Goal: Information Seeking & Learning: Learn about a topic

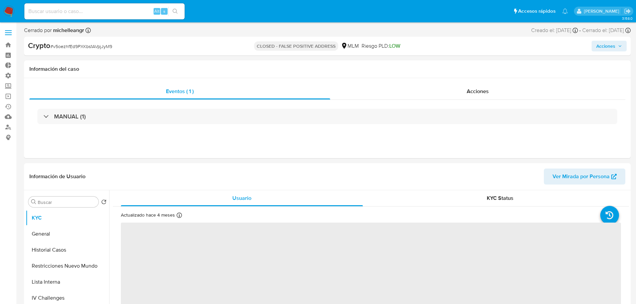
select select "10"
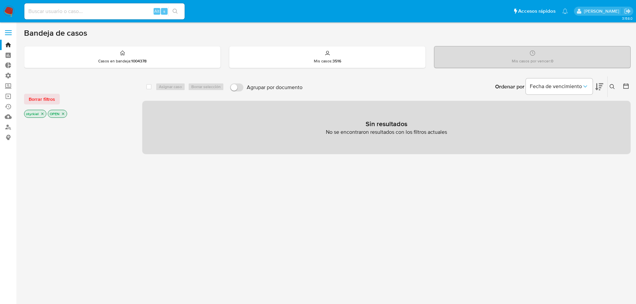
click at [114, 7] on input at bounding box center [104, 11] width 160 height 9
paste input "TfnaWGBNq6syPBa7nSgPwbvD"
type input "TfnaWGBNq6syPBa7nSgPwbvD"
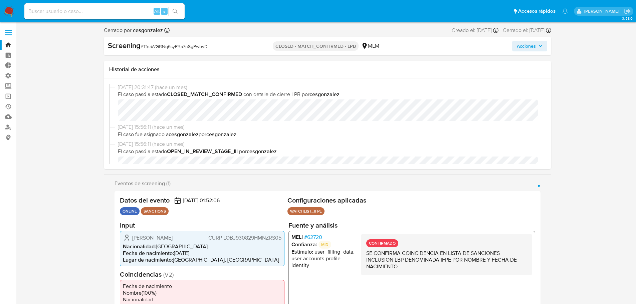
select select "10"
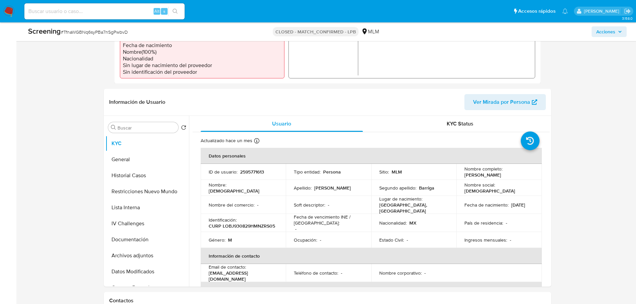
scroll to position [234, 0]
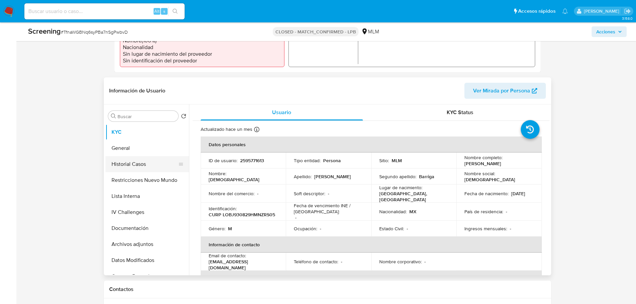
click at [131, 167] on button "Historial Casos" at bounding box center [144, 164] width 78 height 16
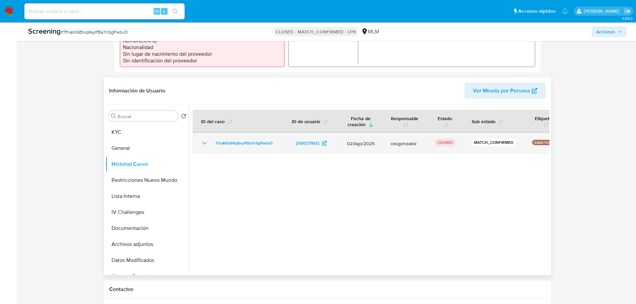
click at [203, 144] on icon "Mostrar/Ocultar" at bounding box center [205, 143] width 8 height 8
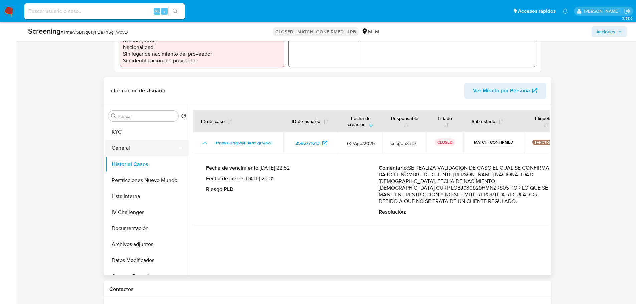
click at [119, 140] on button "General" at bounding box center [144, 148] width 78 height 16
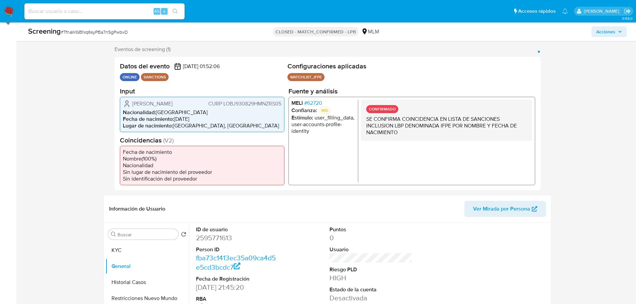
scroll to position [67, 0]
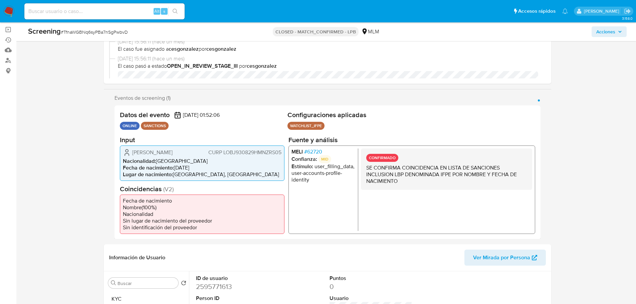
click at [315, 151] on span "# 62720" at bounding box center [313, 151] width 18 height 7
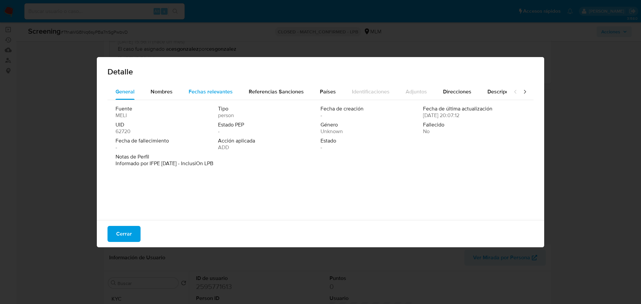
click at [218, 94] on span "Fechas relevantes" at bounding box center [211, 92] width 44 height 8
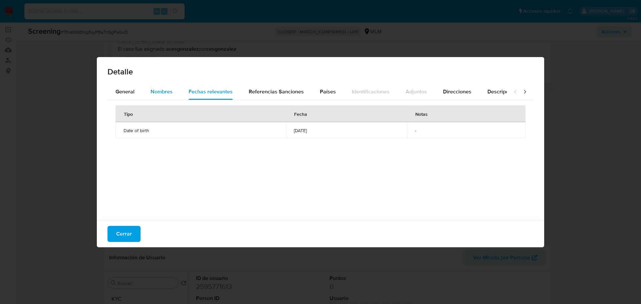
click at [165, 88] on span "Nombres" at bounding box center [161, 92] width 22 height 8
click at [128, 237] on span "Cerrar" at bounding box center [124, 234] width 16 height 15
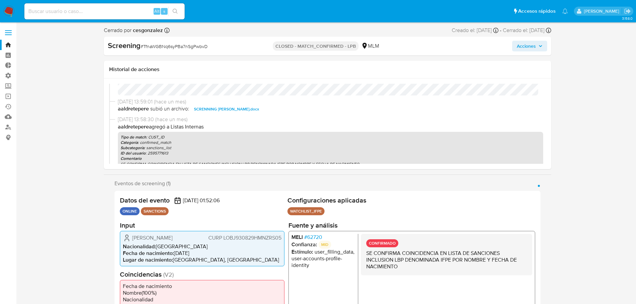
scroll to position [89, 0]
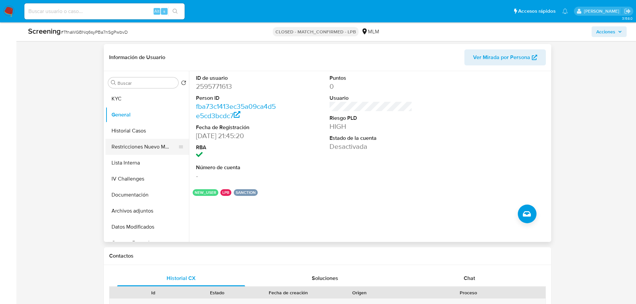
click at [150, 151] on button "Restricciones Nuevo Mundo" at bounding box center [144, 147] width 78 height 16
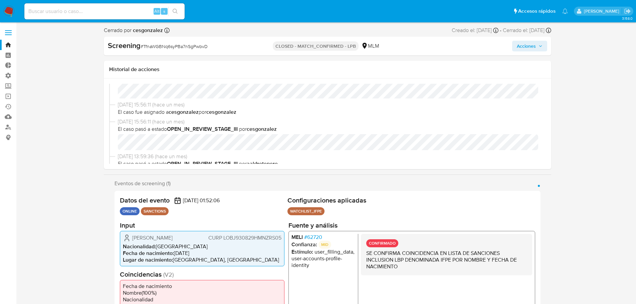
scroll to position [0, 0]
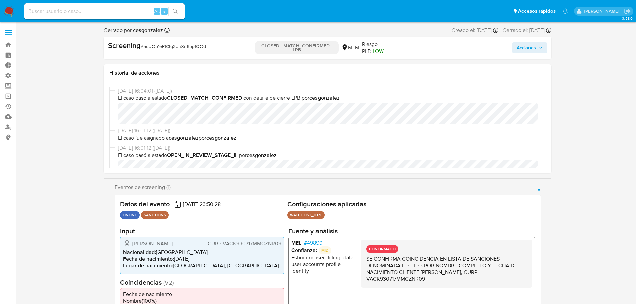
select select "10"
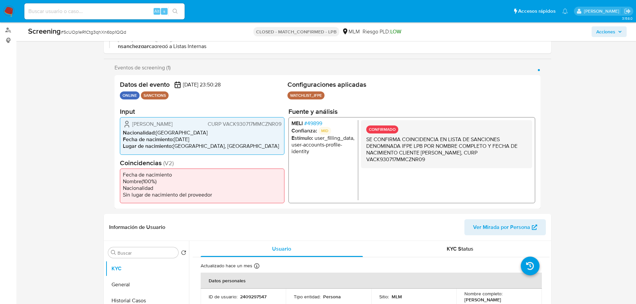
scroll to position [200, 0]
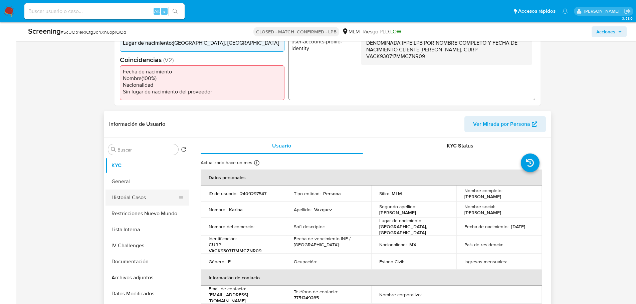
click at [115, 199] on button "Historial Casos" at bounding box center [144, 198] width 78 height 16
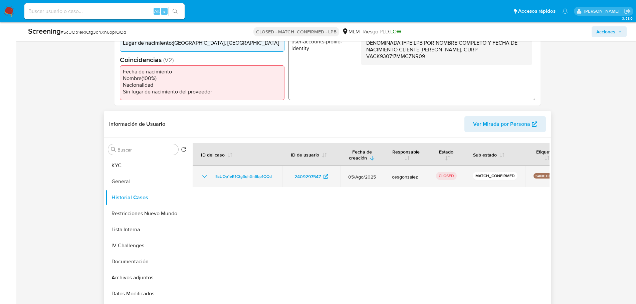
click at [202, 179] on icon "Mostrar/Ocultar" at bounding box center [205, 176] width 8 height 8
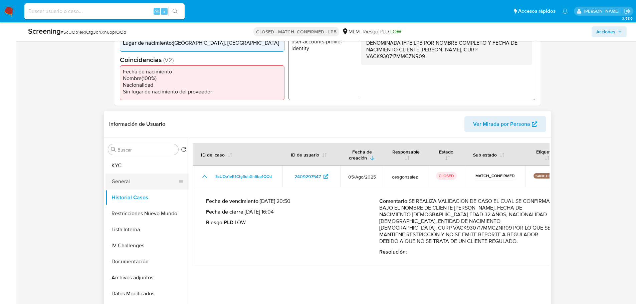
click at [123, 174] on button "General" at bounding box center [144, 181] width 78 height 16
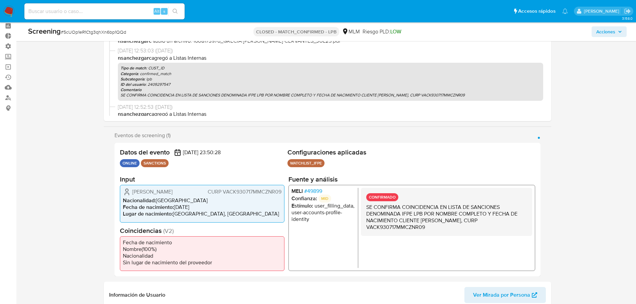
scroll to position [67, 0]
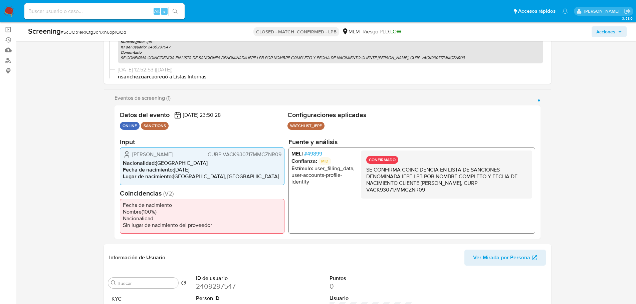
click at [318, 149] on div "MELI # 49899 Confianza: MID Estímulo : user_filling_data, user-accounts-profile…" at bounding box center [411, 190] width 247 height 86
click at [318, 154] on span "# 49899" at bounding box center [313, 153] width 18 height 7
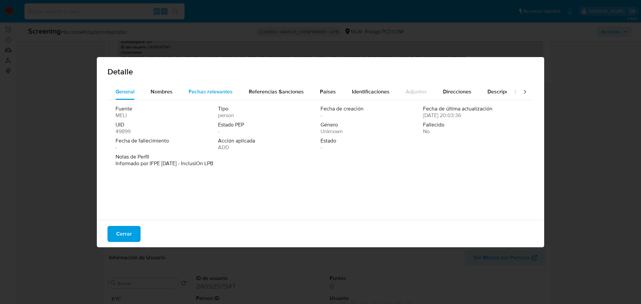
drag, startPoint x: 223, startPoint y: 101, endPoint x: 217, endPoint y: 91, distance: 11.9
click at [222, 101] on div "Fuente MELI Tipo person Fecha de creación - Fecha de última actualización 09/02…" at bounding box center [320, 158] width 426 height 117
click at [217, 90] on span "Fechas relevantes" at bounding box center [211, 92] width 44 height 8
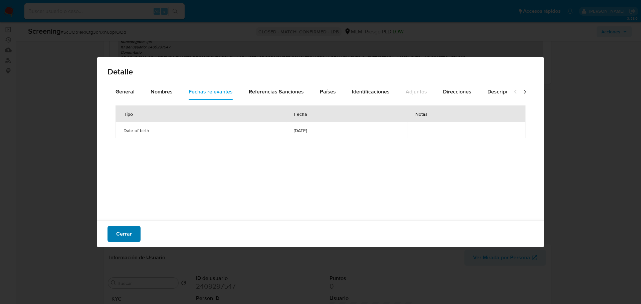
click at [131, 236] on span "Cerrar" at bounding box center [124, 234] width 16 height 15
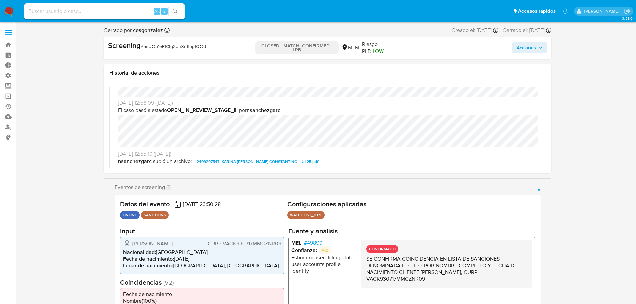
scroll to position [167, 0]
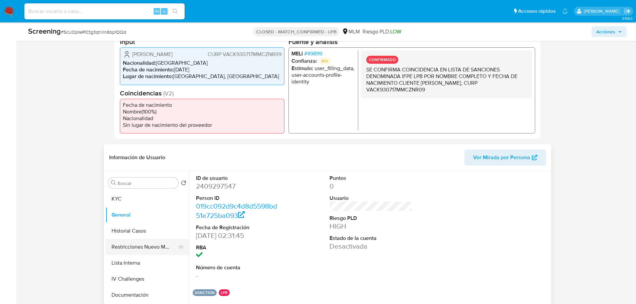
click at [118, 248] on button "Restricciones Nuevo Mundo" at bounding box center [144, 247] width 78 height 16
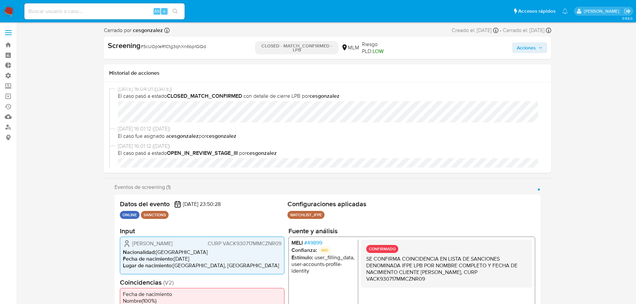
scroll to position [0, 0]
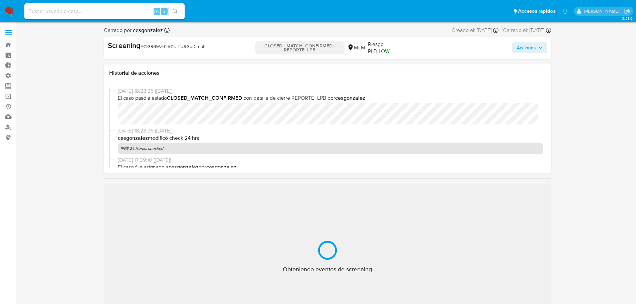
select select "10"
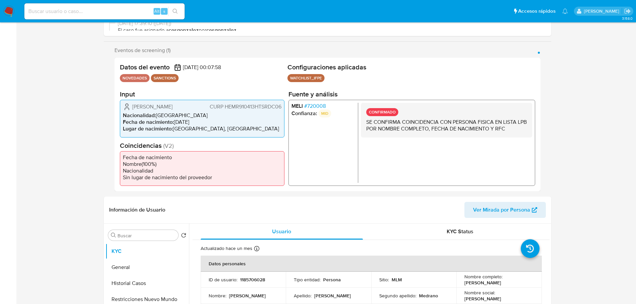
scroll to position [200, 0]
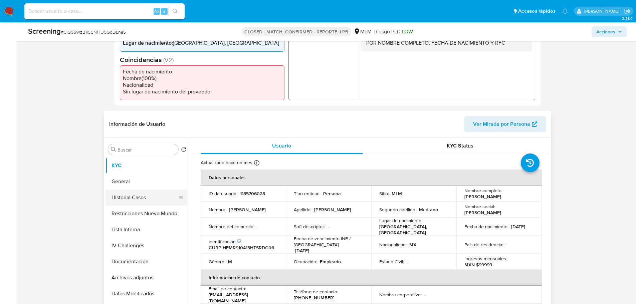
click at [129, 196] on button "Historial Casos" at bounding box center [144, 198] width 78 height 16
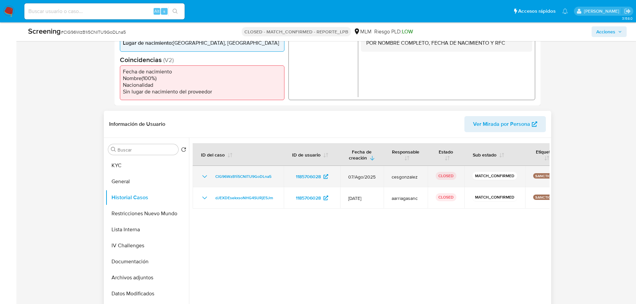
click at [206, 180] on icon "Mostrar/Ocultar" at bounding box center [205, 176] width 8 height 8
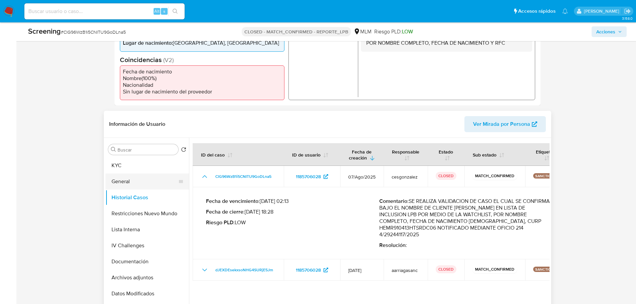
click at [114, 183] on button "General" at bounding box center [144, 181] width 78 height 16
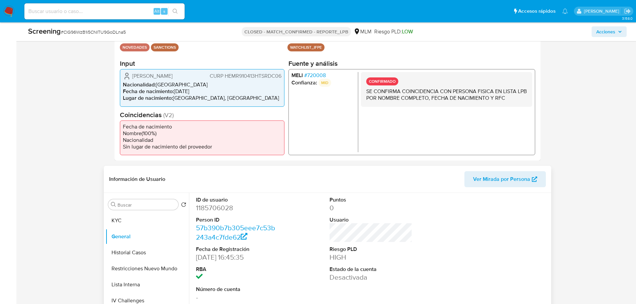
scroll to position [133, 0]
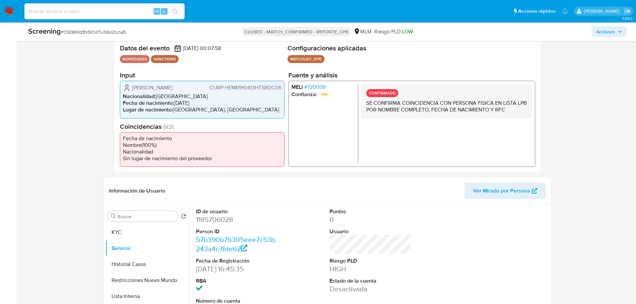
click at [325, 89] on span "# 720008" at bounding box center [315, 87] width 22 height 7
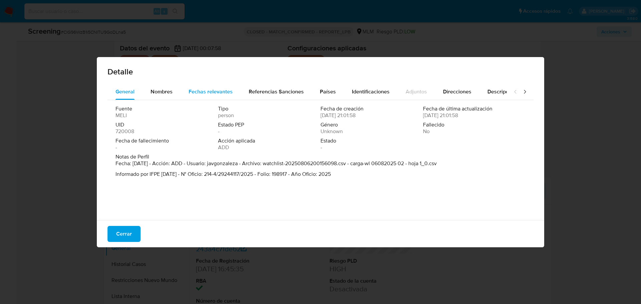
click at [208, 93] on span "Fechas relevantes" at bounding box center [211, 92] width 44 height 8
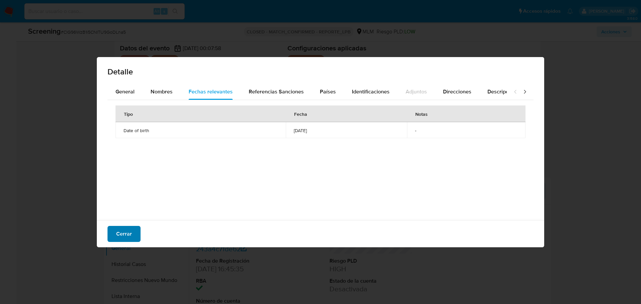
click at [121, 236] on span "Cerrar" at bounding box center [124, 234] width 16 height 15
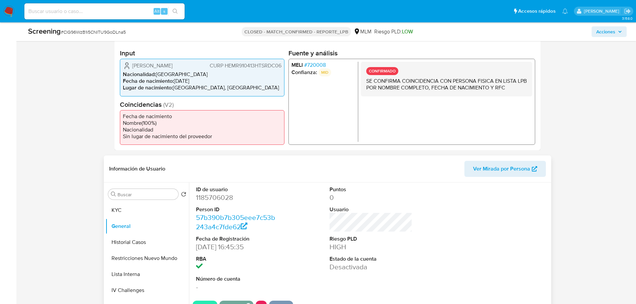
scroll to position [167, 0]
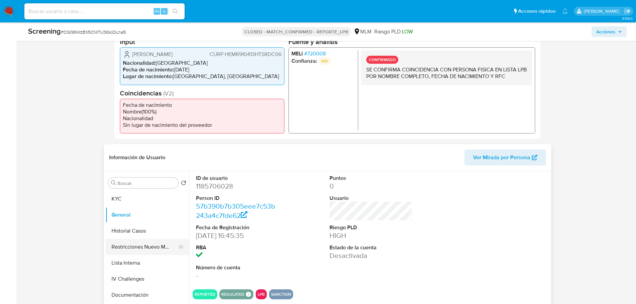
click at [145, 242] on button "Restricciones Nuevo Mundo" at bounding box center [144, 247] width 78 height 16
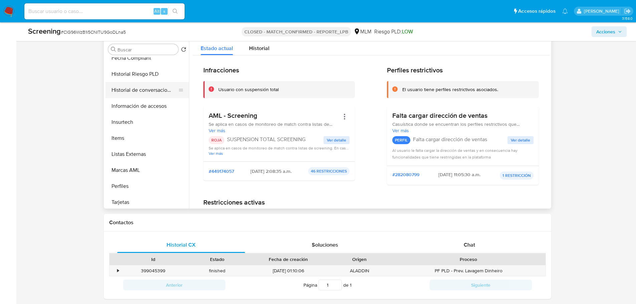
scroll to position [282, 0]
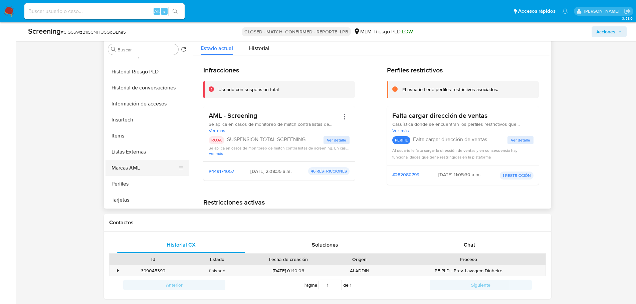
click at [130, 168] on button "Marcas AML" at bounding box center [144, 168] width 78 height 16
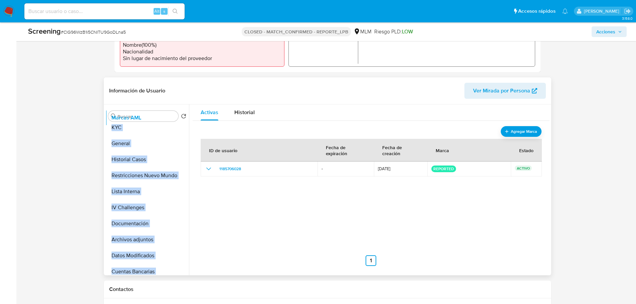
scroll to position [0, 0]
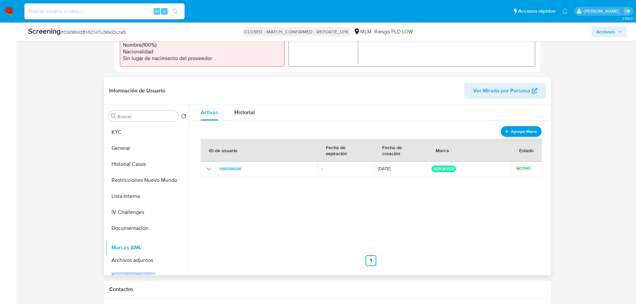
drag, startPoint x: 177, startPoint y: 236, endPoint x: 172, endPoint y: 249, distance: 13.9
click at [172, 249] on ul "KYC General Historial Casos Restricciones Nuevo Mundo Lista Interna IV Challeng…" at bounding box center [146, 199] width 83 height 150
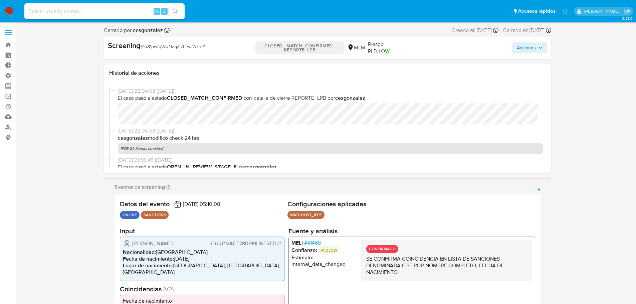
select select "10"
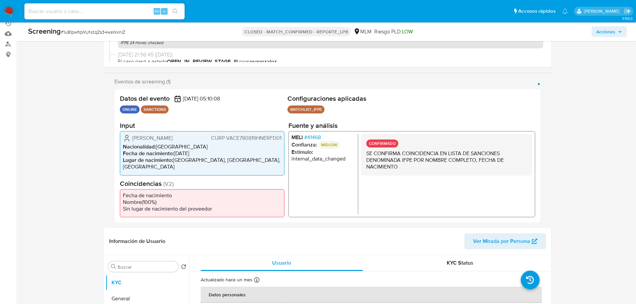
scroll to position [200, 0]
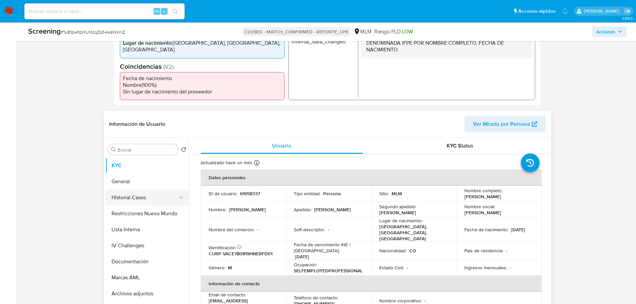
click at [137, 199] on button "Historial Casos" at bounding box center [144, 198] width 78 height 16
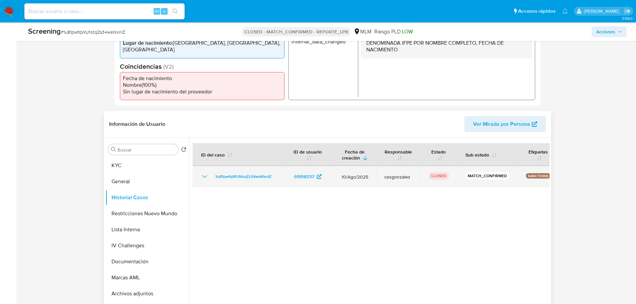
click at [202, 175] on icon "Mostrar/Ocultar" at bounding box center [204, 176] width 5 height 3
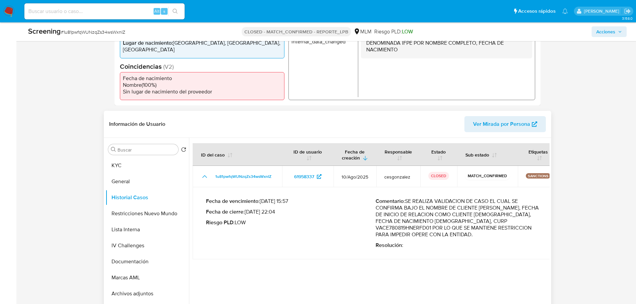
click at [256, 211] on p "Fecha de cierre : [DATE] 22:04" at bounding box center [290, 212] width 169 height 7
click at [271, 200] on p "Fecha de vencimiento : [DATE] 15:57" at bounding box center [290, 201] width 169 height 7
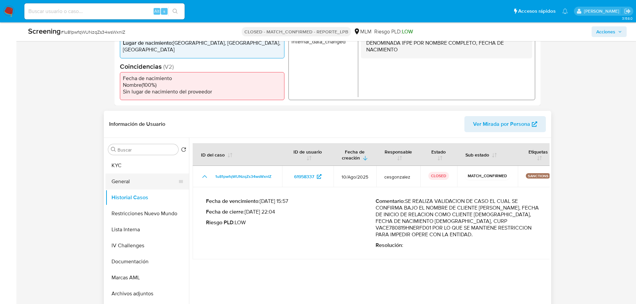
click at [128, 179] on button "General" at bounding box center [144, 181] width 78 height 16
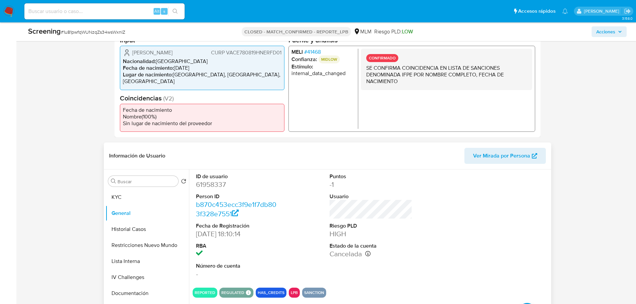
scroll to position [133, 0]
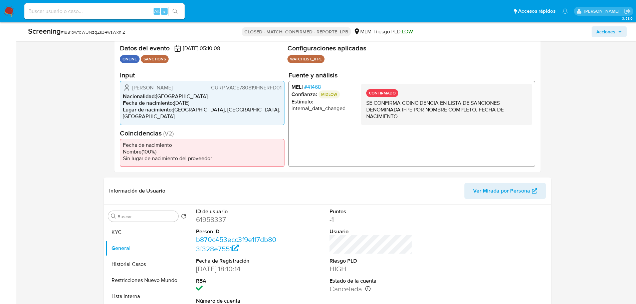
click at [307, 89] on span "# 41468" at bounding box center [312, 87] width 17 height 7
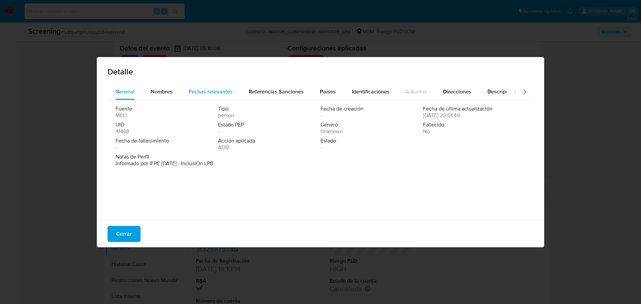
click at [213, 88] on span "Fechas relevantes" at bounding box center [211, 92] width 44 height 8
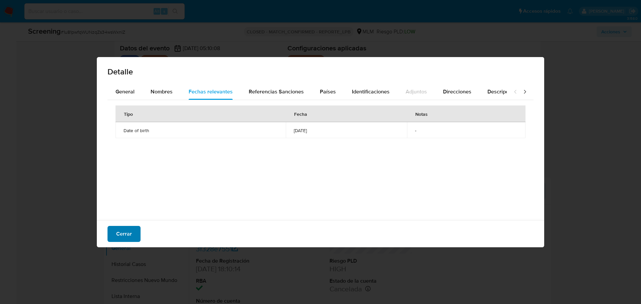
click at [132, 234] on button "Cerrar" at bounding box center [123, 234] width 33 height 16
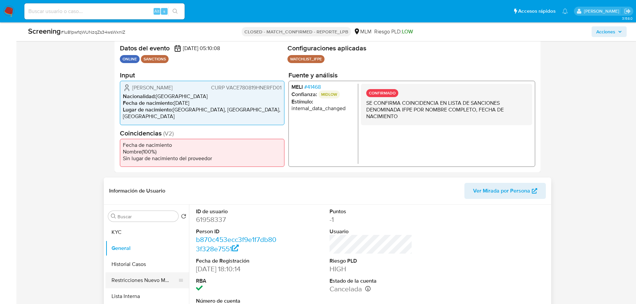
click at [134, 282] on button "Restricciones Nuevo Mundo" at bounding box center [144, 280] width 78 height 16
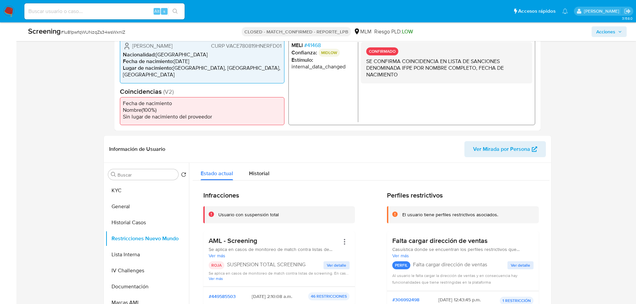
scroll to position [234, 0]
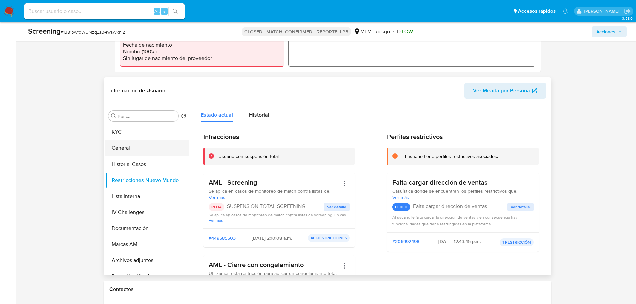
click at [131, 152] on button "General" at bounding box center [144, 148] width 78 height 16
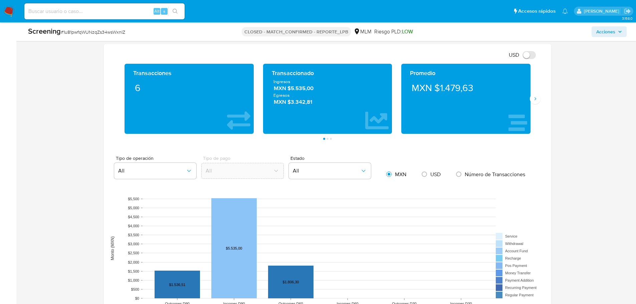
scroll to position [500, 0]
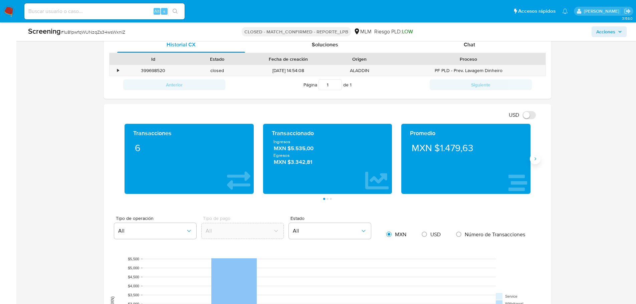
click at [532, 160] on icon "Siguiente" at bounding box center [534, 158] width 5 height 5
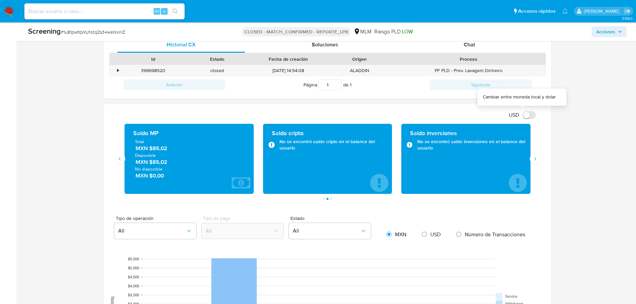
click at [528, 115] on input "USD" at bounding box center [528, 115] width 13 height 8
checkbox input "true"
click at [532, 160] on button "Siguiente" at bounding box center [534, 158] width 11 height 11
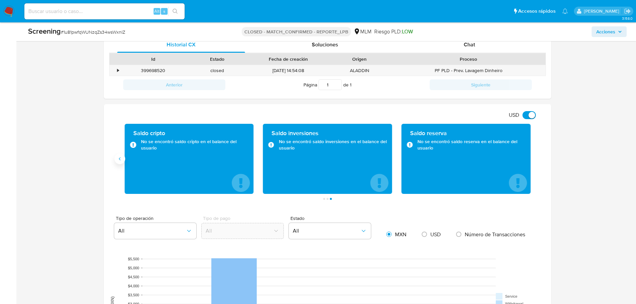
click at [117, 160] on icon "Anterior" at bounding box center [119, 158] width 5 height 5
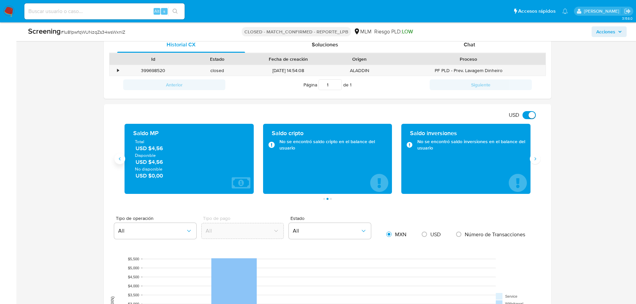
click at [118, 160] on icon "Anterior" at bounding box center [119, 158] width 5 height 5
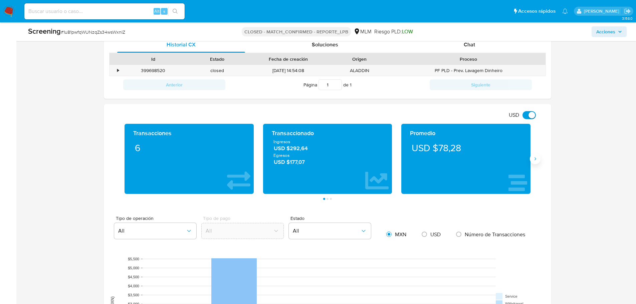
click at [534, 162] on button "Siguiente" at bounding box center [534, 158] width 11 height 11
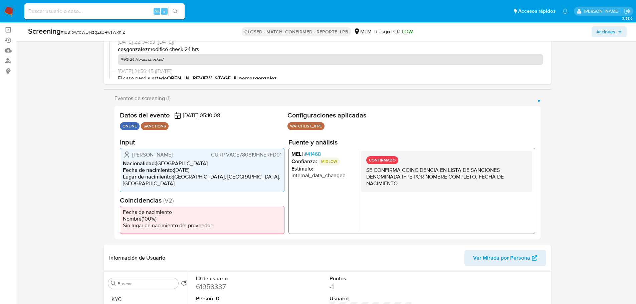
scroll to position [67, 0]
click at [317, 155] on span "# 41468" at bounding box center [312, 153] width 17 height 7
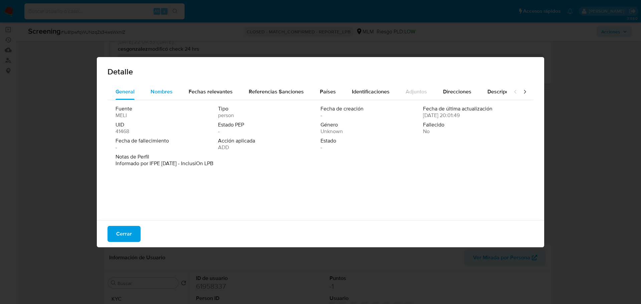
click at [169, 91] on span "Nombres" at bounding box center [161, 92] width 22 height 8
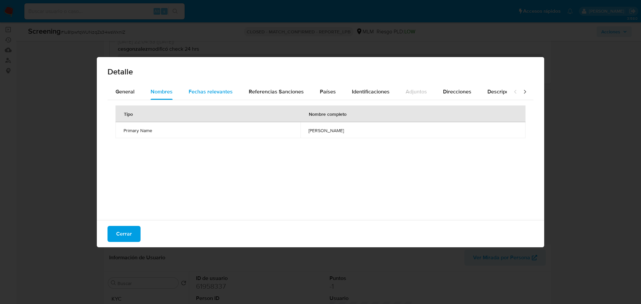
click at [203, 88] on span "Fechas relevantes" at bounding box center [211, 92] width 44 height 8
click at [132, 233] on button "Cerrar" at bounding box center [123, 234] width 33 height 16
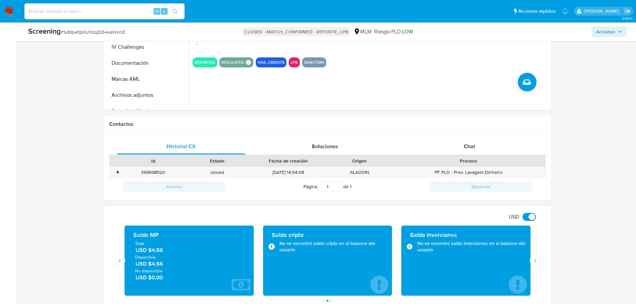
scroll to position [400, 0]
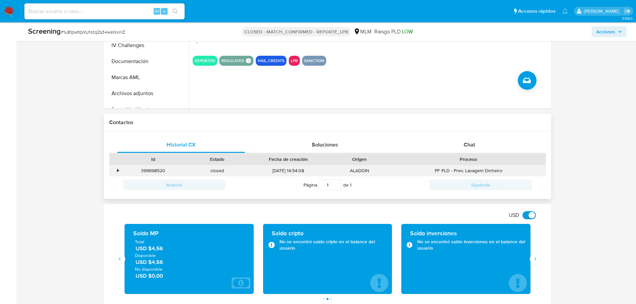
click at [115, 169] on div "•" at bounding box center [115, 170] width 12 height 11
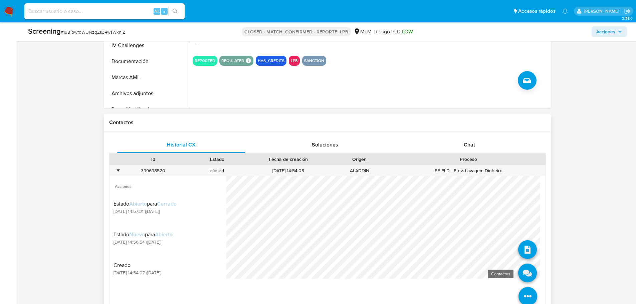
click at [524, 278] on icon at bounding box center [527, 273] width 19 height 19
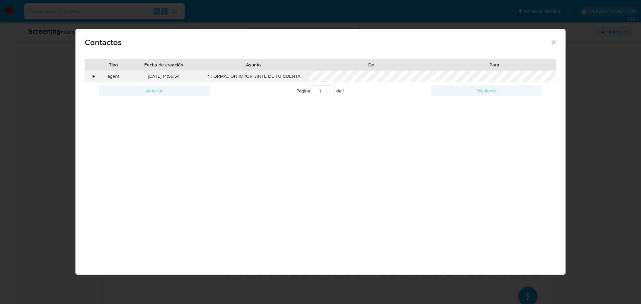
click at [97, 75] on div "agent" at bounding box center [114, 76] width 34 height 11
click at [94, 77] on div "•" at bounding box center [94, 76] width 2 height 7
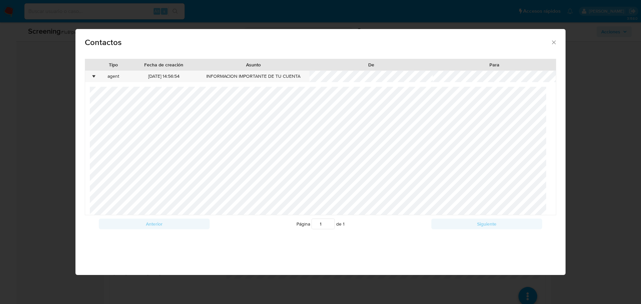
click at [554, 41] on icon "close" at bounding box center [553, 42] width 7 height 7
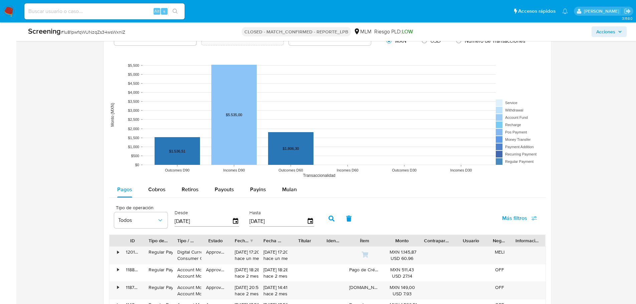
scroll to position [901, 0]
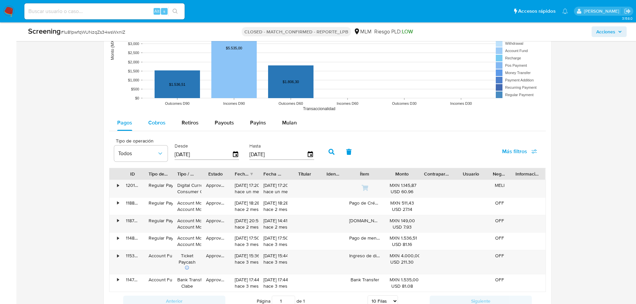
click at [163, 122] on span "Cobros" at bounding box center [156, 123] width 17 height 8
select select "10"
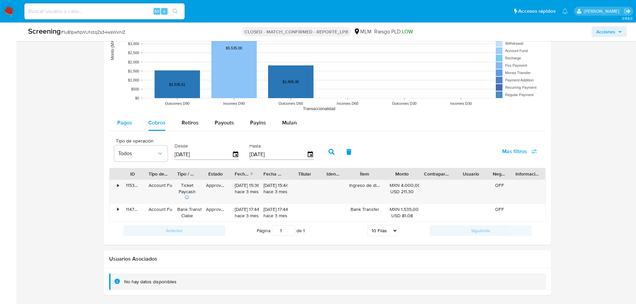
click at [127, 127] on div "Pagos" at bounding box center [124, 123] width 15 height 16
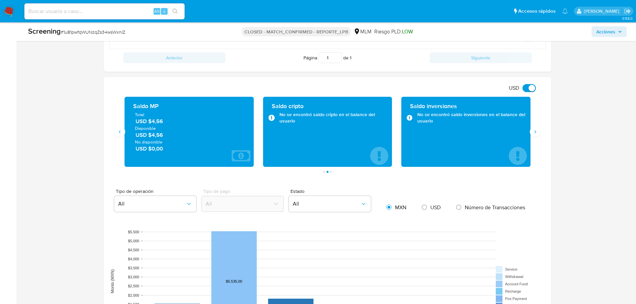
scroll to position [667, 0]
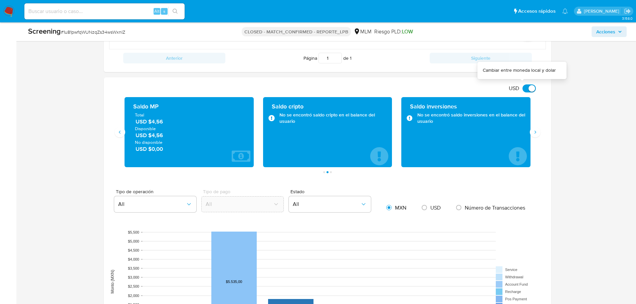
click at [531, 88] on input "USD" at bounding box center [528, 88] width 13 height 8
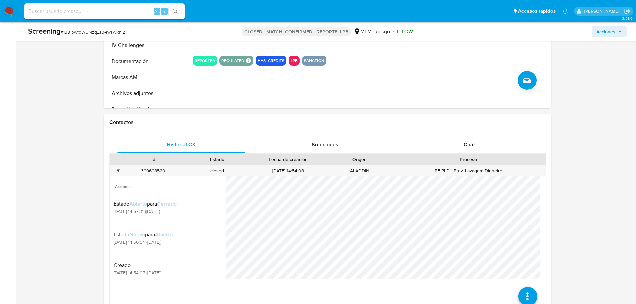
scroll to position [267, 0]
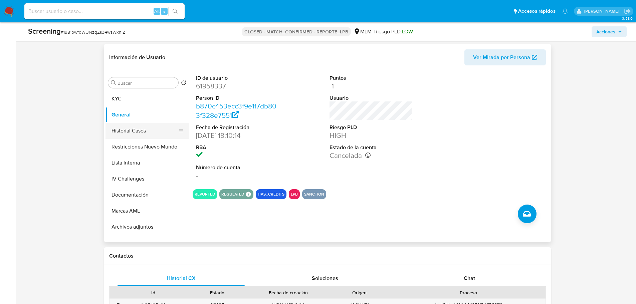
click at [138, 132] on button "Historial Casos" at bounding box center [144, 131] width 78 height 16
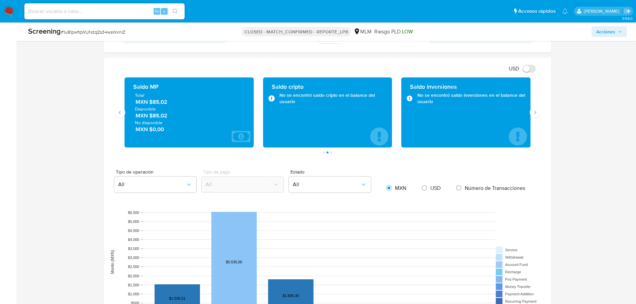
scroll to position [667, 0]
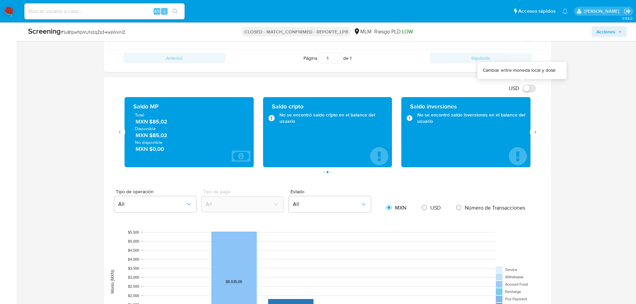
click at [531, 90] on input "USD" at bounding box center [528, 88] width 13 height 8
checkbox input "true"
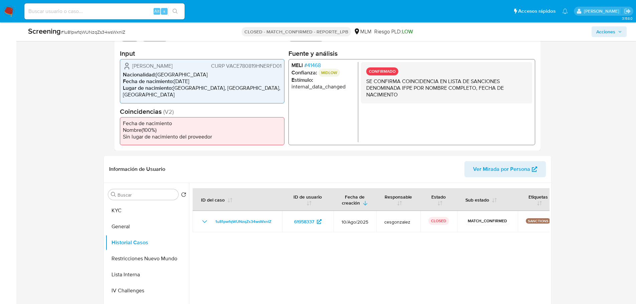
scroll to position [167, 0]
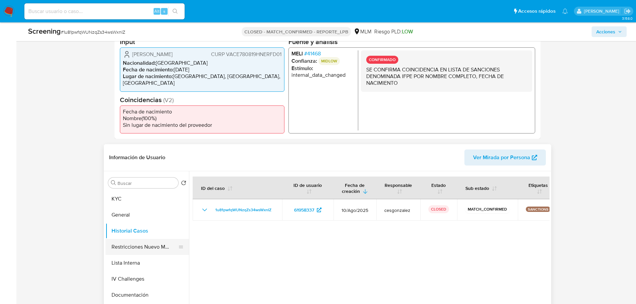
click at [139, 245] on button "Restricciones Nuevo Mundo" at bounding box center [144, 247] width 78 height 16
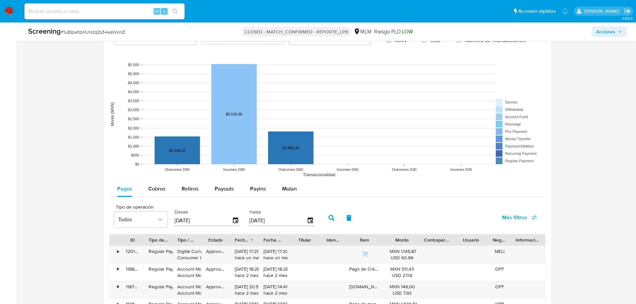
scroll to position [901, 0]
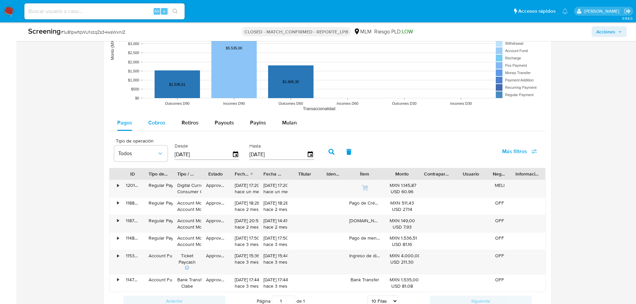
click at [154, 128] on div "Cobros" at bounding box center [156, 123] width 17 height 16
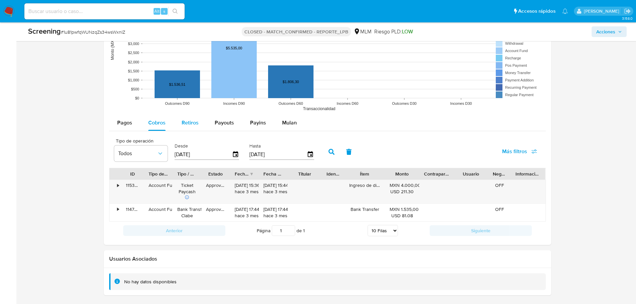
click at [185, 125] on span "Retiros" at bounding box center [189, 123] width 17 height 8
select select "10"
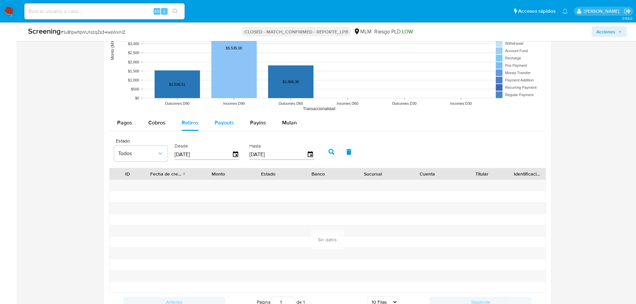
click at [221, 125] on span "Payouts" at bounding box center [224, 123] width 19 height 8
select select "10"
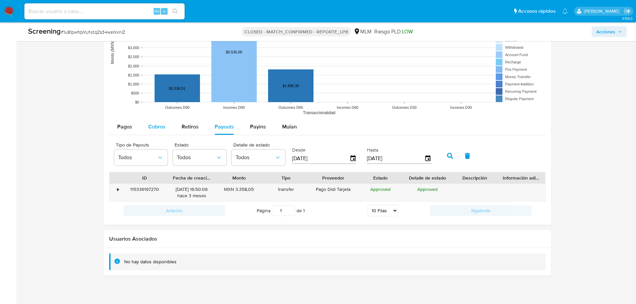
scroll to position [897, 0]
click at [133, 127] on button "Pagos" at bounding box center [124, 127] width 31 height 16
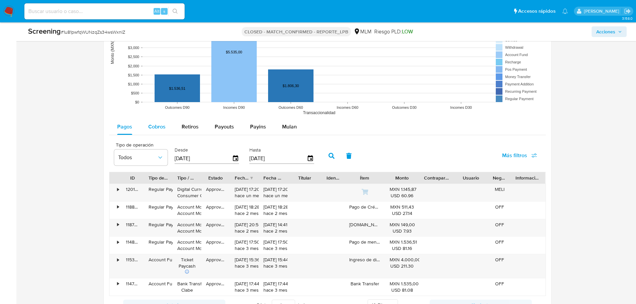
type button "0"
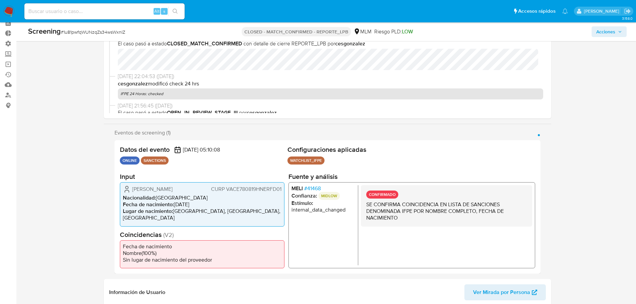
scroll to position [0, 0]
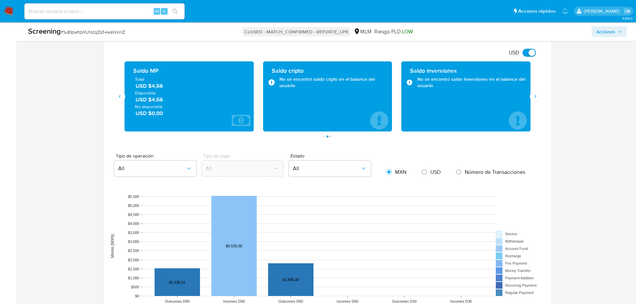
scroll to position [667, 0]
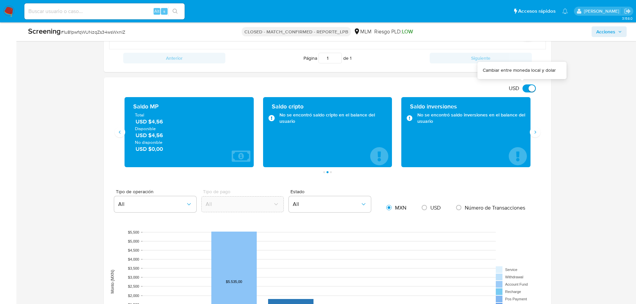
click at [526, 86] on input "USD" at bounding box center [528, 88] width 13 height 8
click at [528, 87] on input "USD" at bounding box center [528, 88] width 13 height 8
checkbox input "true"
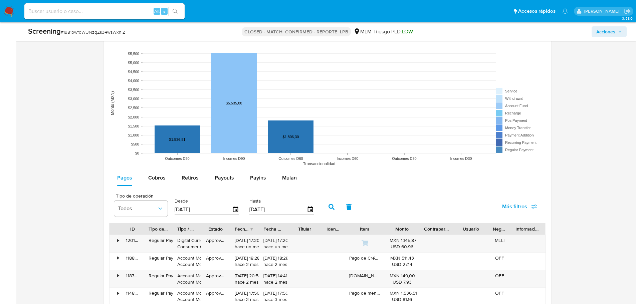
scroll to position [834, 0]
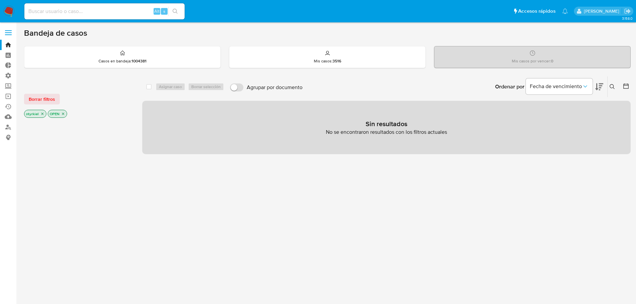
click at [98, 12] on input at bounding box center [104, 11] width 160 height 9
paste input "LEIXNZiX09gs8QfAlxDsqrls"
type input "LEIXNZiX09gs8QfAlxDsqrls"
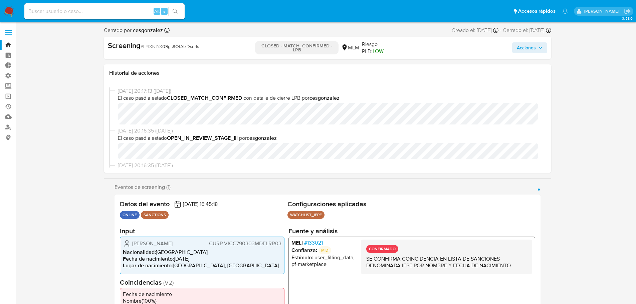
select select "10"
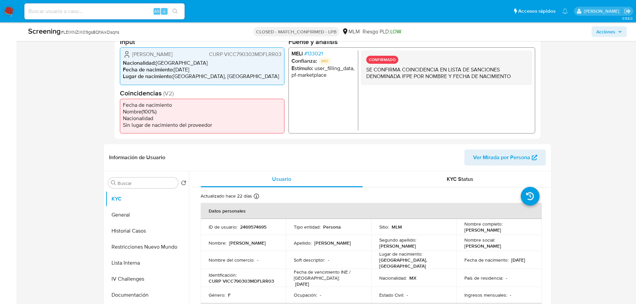
scroll to position [200, 0]
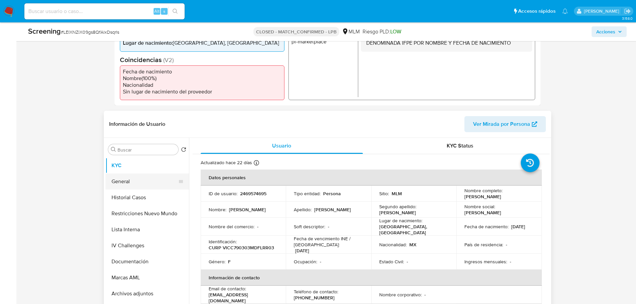
click at [124, 179] on button "General" at bounding box center [144, 181] width 78 height 16
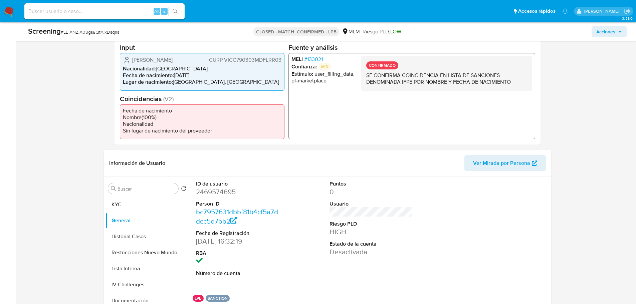
scroll to position [100, 0]
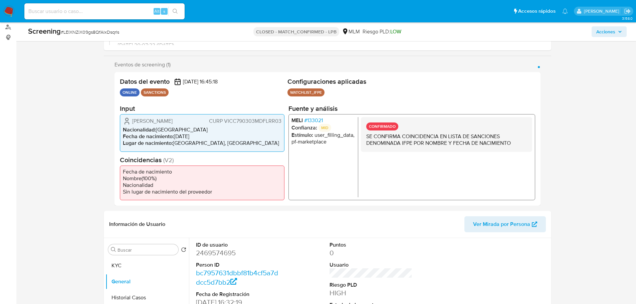
click at [317, 120] on span "# 133021" at bounding box center [313, 120] width 19 height 7
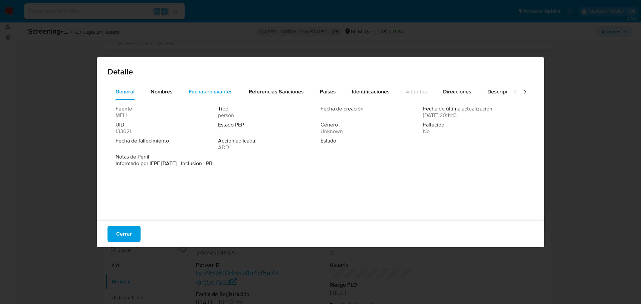
click at [217, 86] on div "Fechas relevantes" at bounding box center [211, 92] width 44 height 16
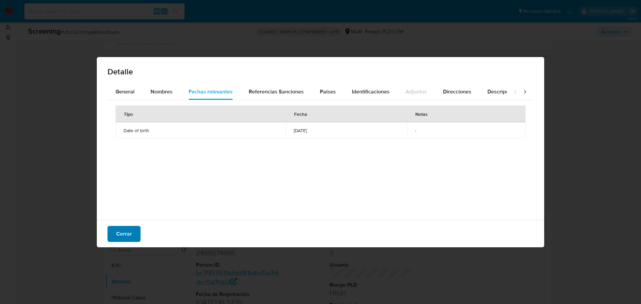
click at [124, 229] on span "Cerrar" at bounding box center [124, 234] width 16 height 15
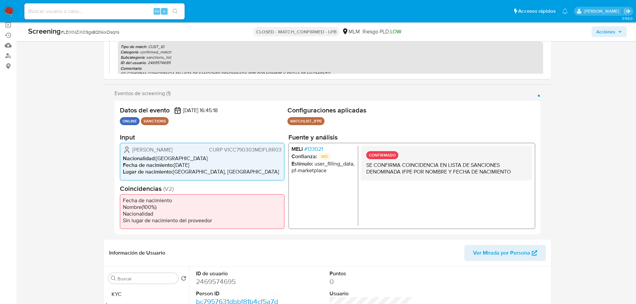
scroll to position [167, 0]
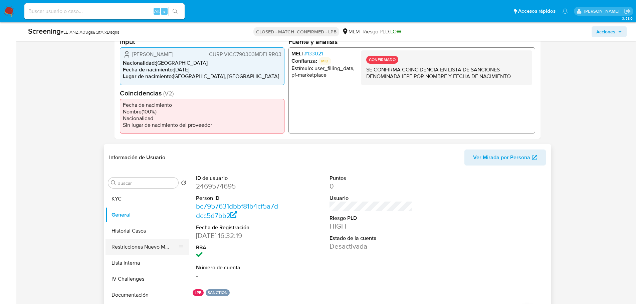
click at [148, 244] on button "Restricciones Nuevo Mundo" at bounding box center [144, 247] width 78 height 16
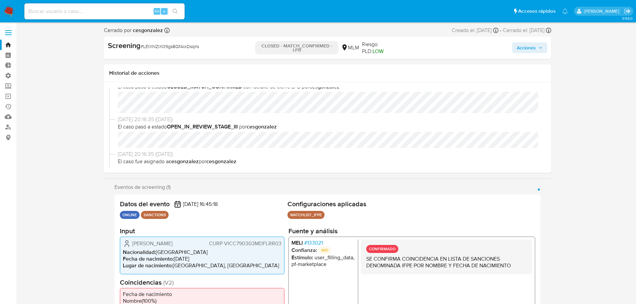
scroll to position [0, 0]
